Goal: Find specific page/section: Find specific page/section

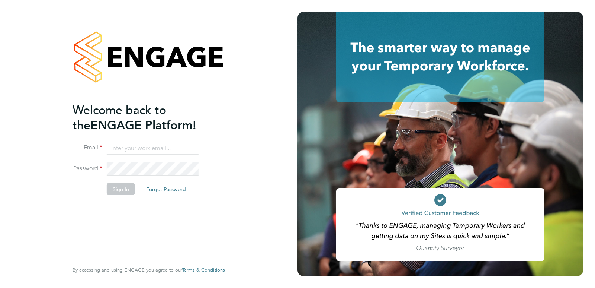
type input "Rufena.Haque@ncclondon.ac.uk"
click at [124, 191] on button "Sign In" at bounding box center [121, 189] width 28 height 12
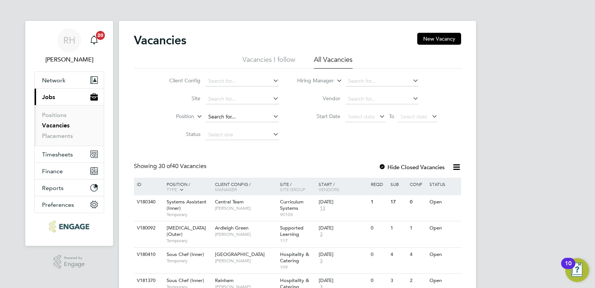
click at [218, 118] on input at bounding box center [242, 117] width 73 height 10
click at [51, 139] on li "Placements" at bounding box center [70, 135] width 56 height 7
click at [55, 133] on link "Placements" at bounding box center [57, 135] width 31 height 7
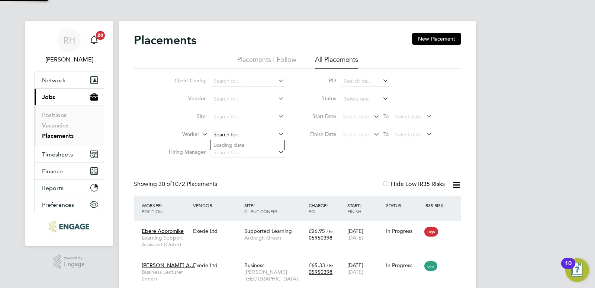
click at [242, 133] on input at bounding box center [247, 134] width 73 height 10
click at [240, 144] on li "Majid Kassim" at bounding box center [248, 145] width 74 height 10
type input "[PERSON_NAME]"
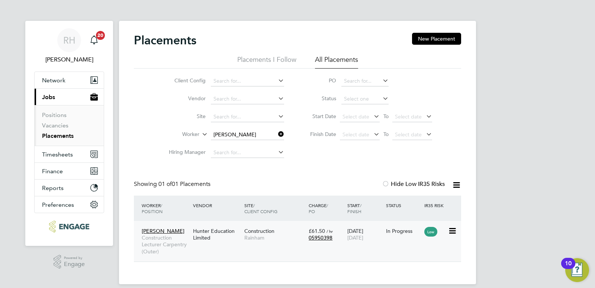
click at [176, 239] on span "Construction Lecturer Carpentry (Outer)" at bounding box center [166, 244] width 48 height 20
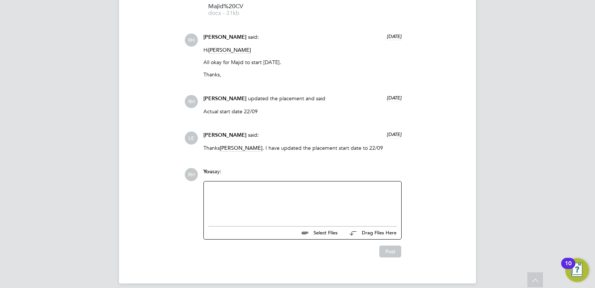
scroll to position [878, 0]
